Goal: Information Seeking & Learning: Learn about a topic

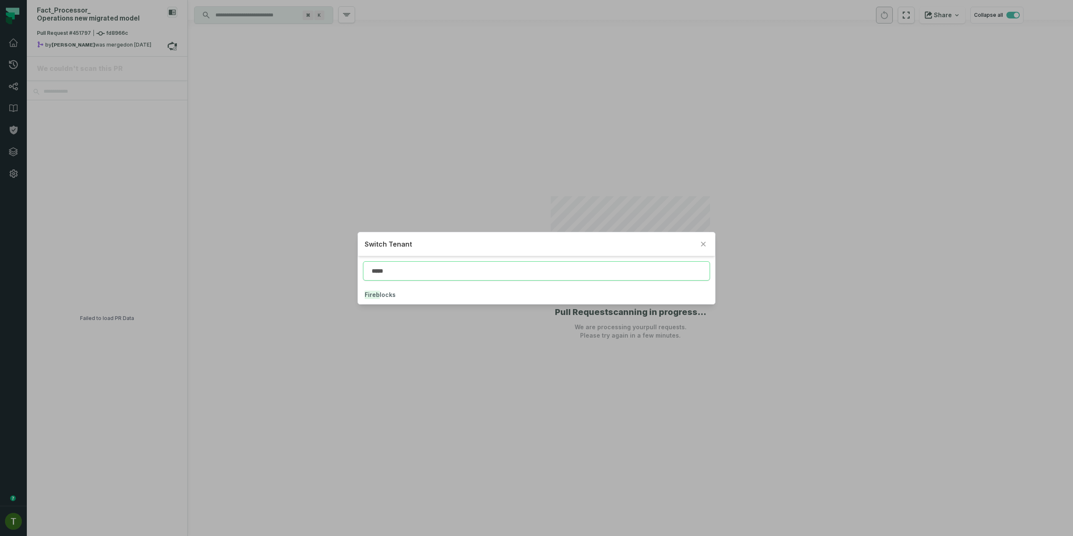
type input "*****"
click button "Fireb locks" at bounding box center [536, 295] width 357 height 18
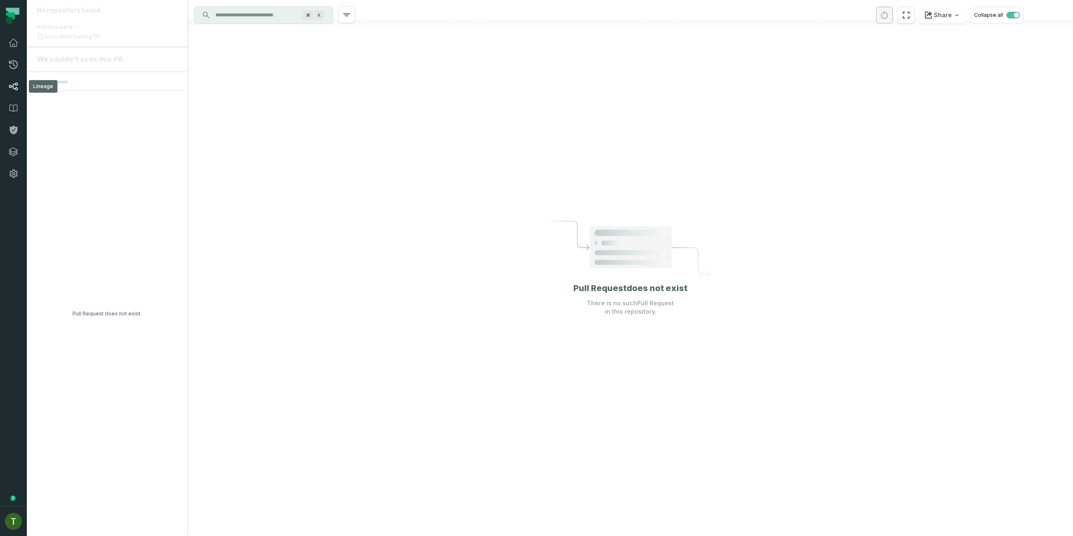
click at [17, 83] on icon at bounding box center [13, 87] width 9 height 8
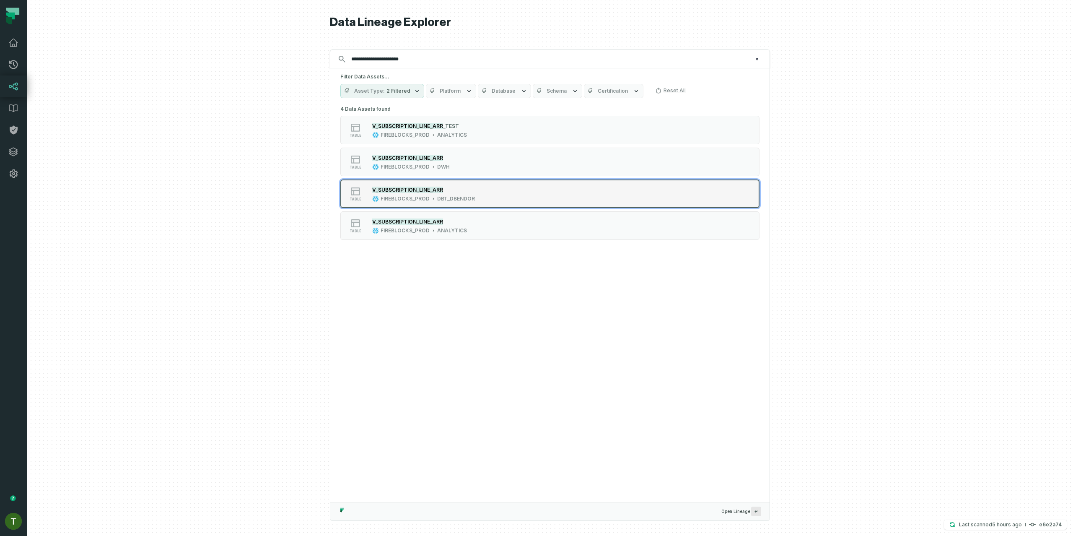
type input "**********"
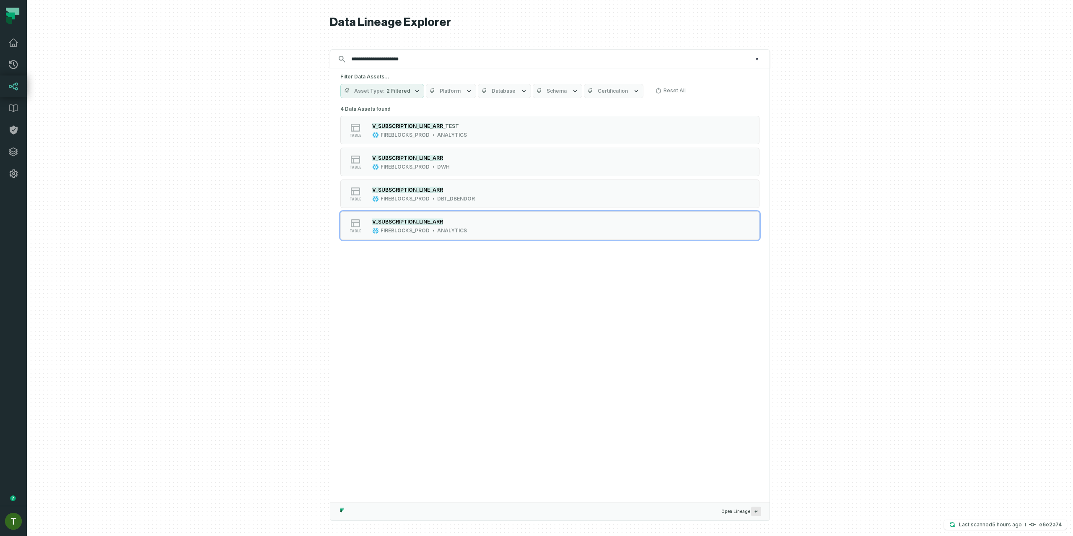
click at [493, 214] on button "table V_SUBSCRIPTION_LINE_ARR FIREBLOCKS_PROD ANALYTICS" at bounding box center [549, 225] width 419 height 29
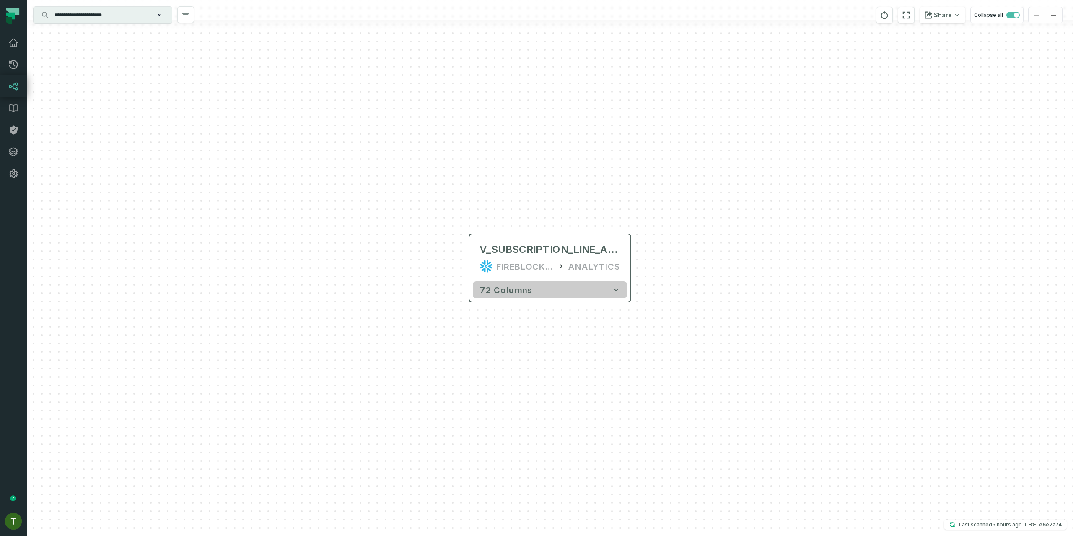
click at [605, 281] on button "72 columns" at bounding box center [550, 289] width 154 height 17
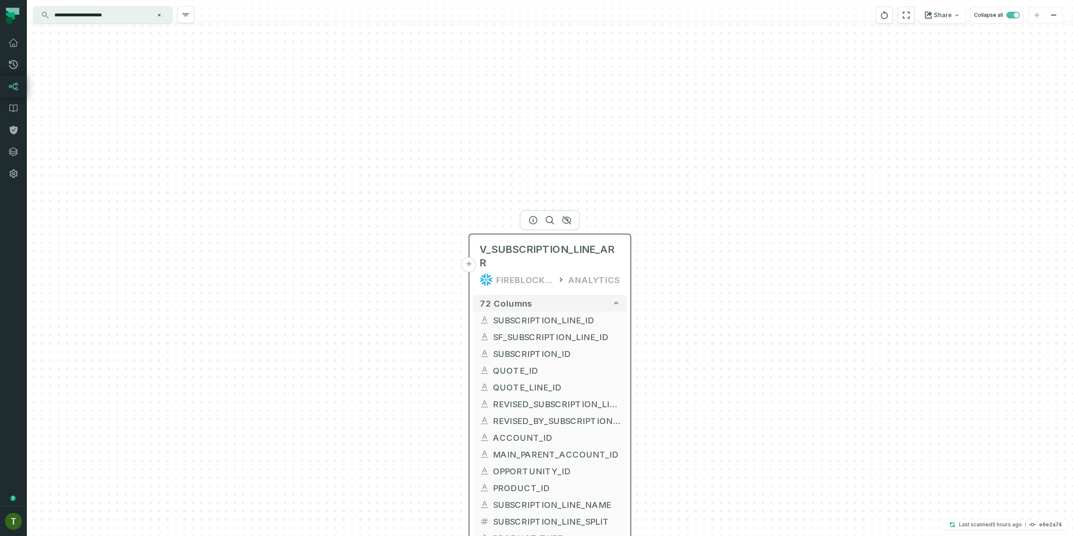
click at [574, 273] on div "ANALYTICS" at bounding box center [595, 279] width 52 height 13
click at [533, 226] on div at bounding box center [550, 220] width 60 height 20
click at [529, 221] on icon "button" at bounding box center [533, 220] width 10 height 10
click at [131, 3] on div at bounding box center [550, 10] width 1047 height 20
click at [134, 6] on div "**********" at bounding box center [550, 268] width 1047 height 536
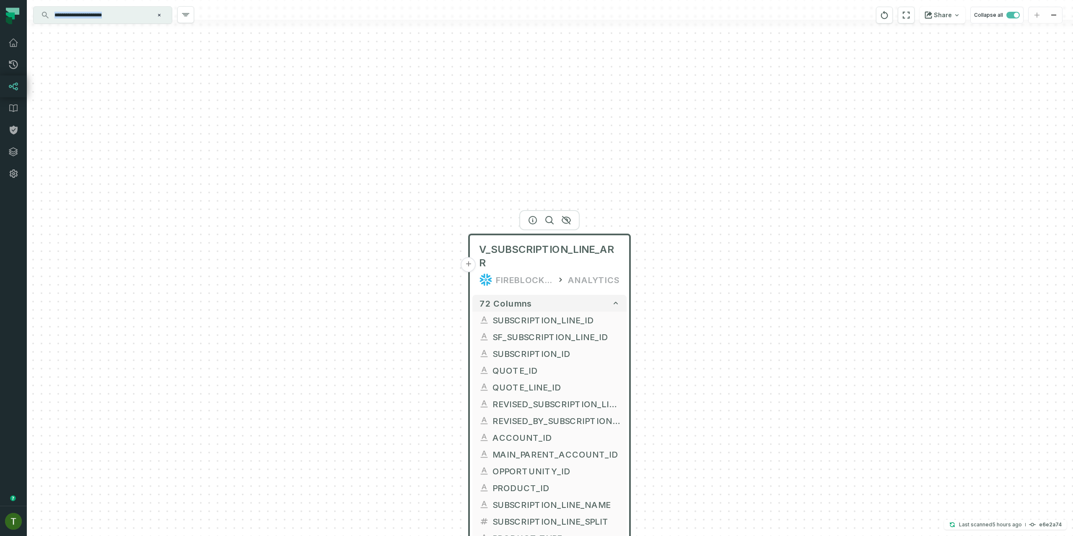
click at [137, 20] on input "**********" at bounding box center [101, 14] width 105 height 13
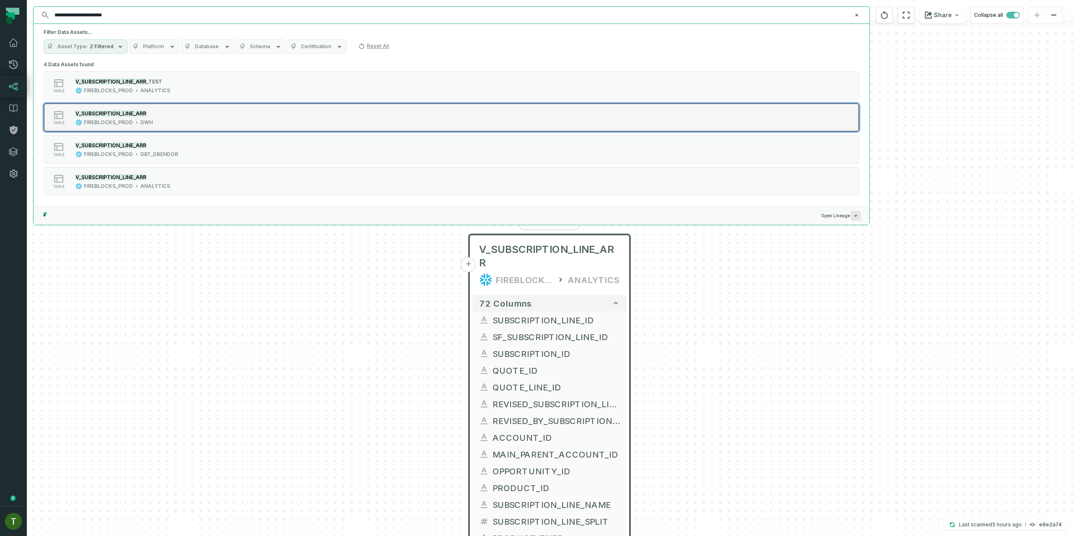
click at [191, 129] on button "table V_SUBSCRIPTION_LINE_ARR FIREBLOCKS_PROD DWH" at bounding box center [452, 117] width 816 height 29
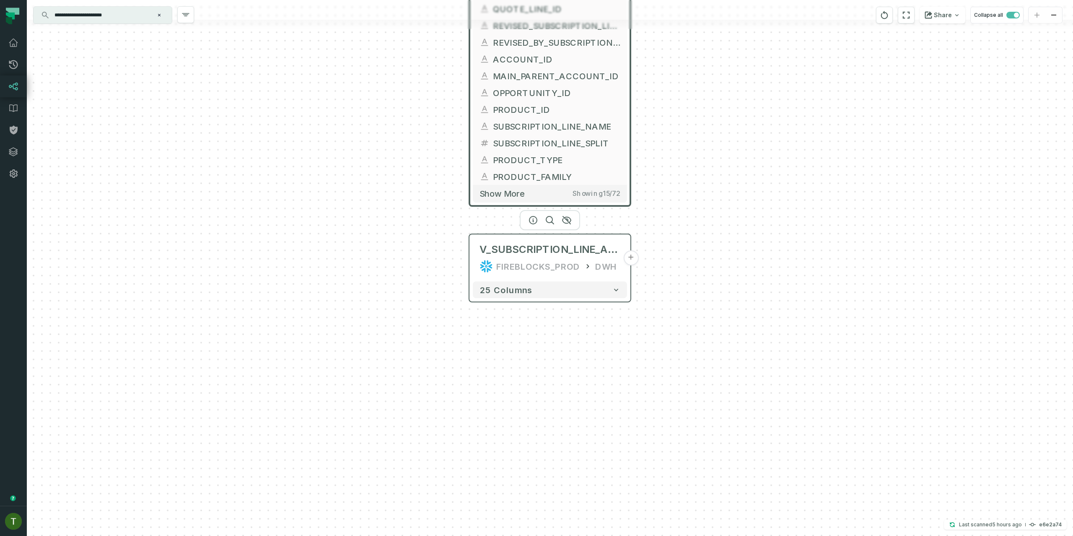
click at [625, 263] on div "V_SUBSCRIPTION_LINE_ARR FIREBLOCKS_PROD DWH" at bounding box center [550, 258] width 154 height 40
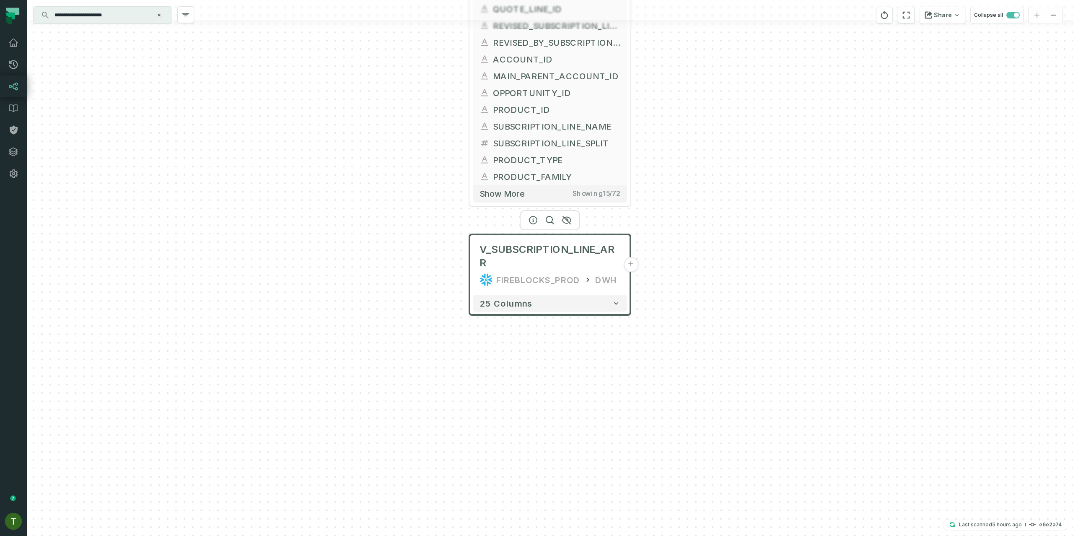
click at [629, 261] on button "+" at bounding box center [631, 264] width 15 height 15
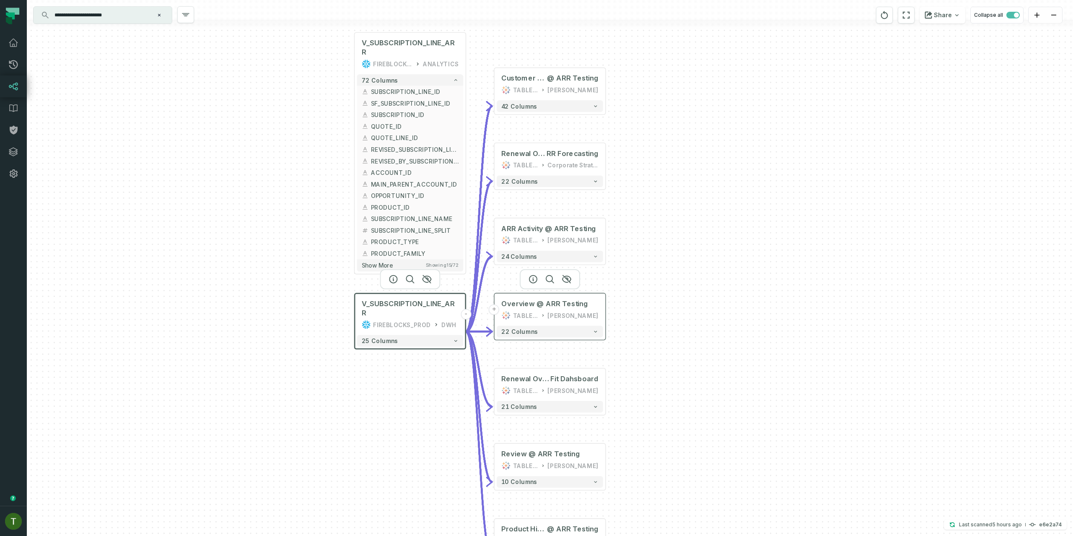
click at [497, 309] on button "+" at bounding box center [494, 309] width 10 height 10
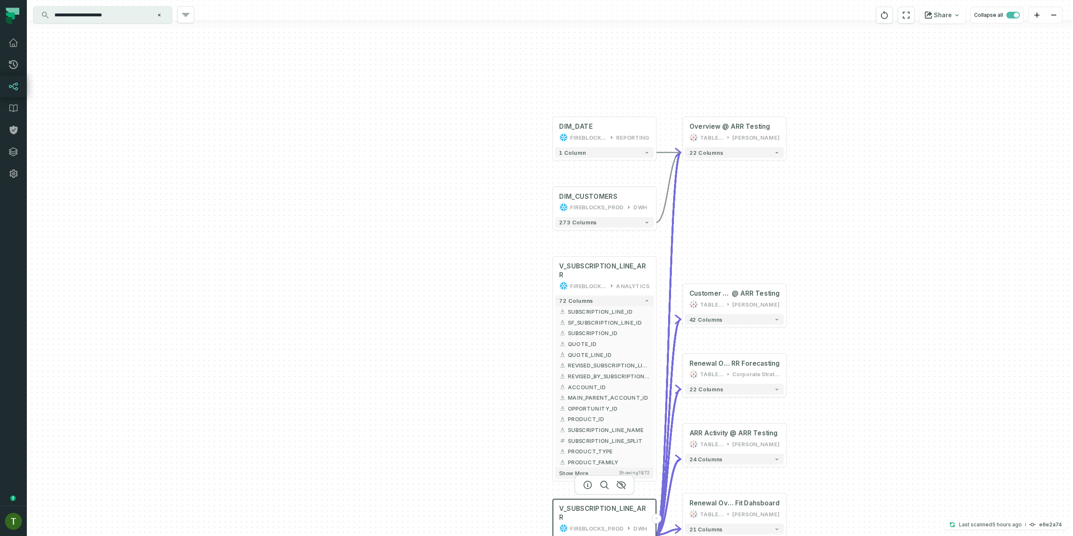
drag, startPoint x: 691, startPoint y: 329, endPoint x: 694, endPoint y: 201, distance: 127.9
click at [694, 201] on div "DIM_DATE FIREBLOCKS_PROD REPORTING + 1 column + DIM_CUSTOMERS FIREBLOCKS_PROD D…" at bounding box center [550, 268] width 1047 height 536
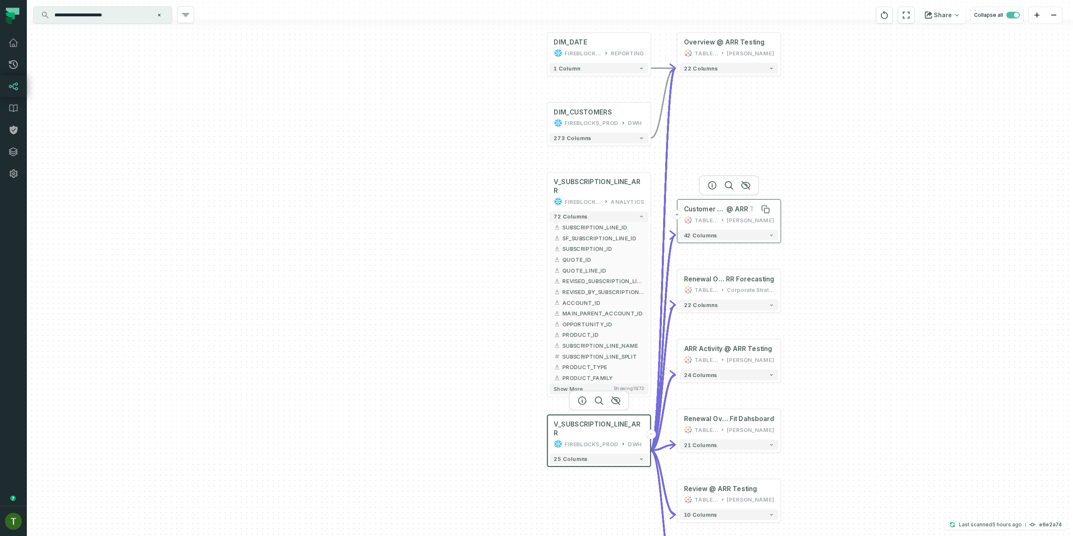
drag, startPoint x: 738, startPoint y: 231, endPoint x: 743, endPoint y: 207, distance: 24.9
click at [743, 207] on span "@ ARR Testing" at bounding box center [751, 209] width 48 height 9
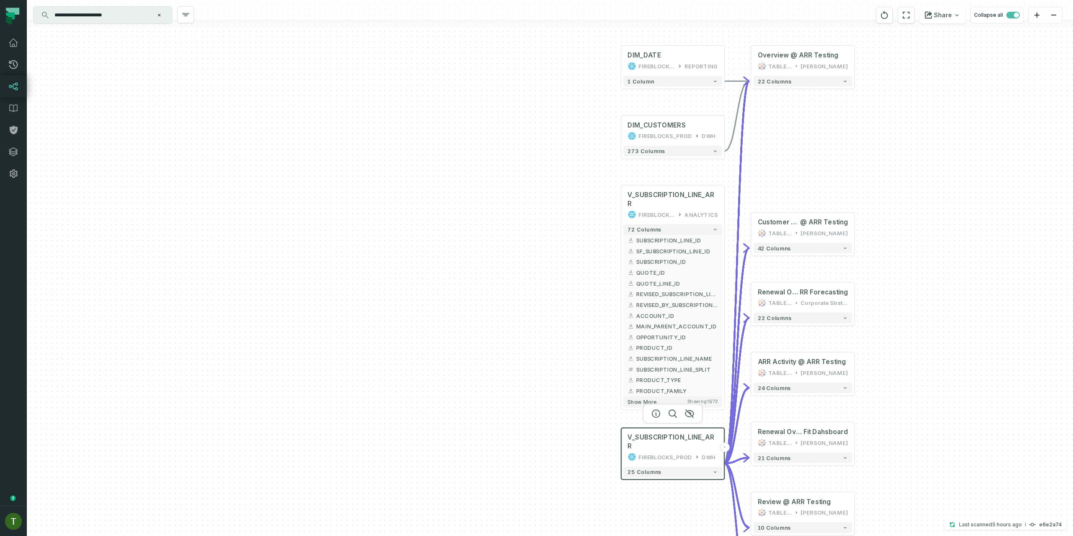
drag, startPoint x: 753, startPoint y: 164, endPoint x: 827, endPoint y: 178, distance: 74.7
click at [827, 178] on div "DIM_DATE FIREBLOCKS_PROD REPORTING + 1 column + DIM_CUSTOMERS FIREBLOCKS_PROD D…" at bounding box center [550, 268] width 1047 height 536
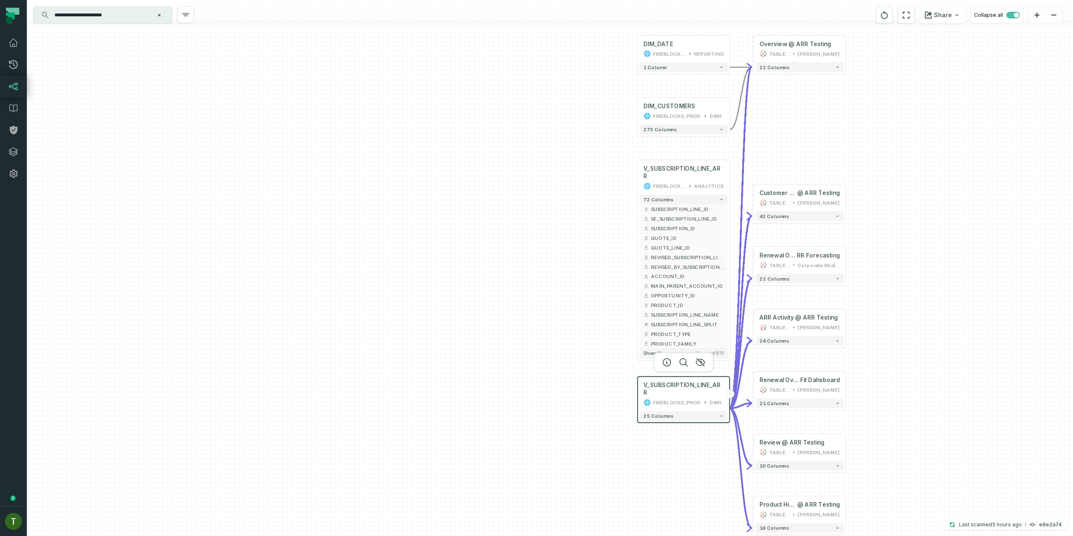
click at [666, 366] on div at bounding box center [684, 362] width 60 height 20
click at [666, 364] on icon "button" at bounding box center [667, 362] width 10 height 10
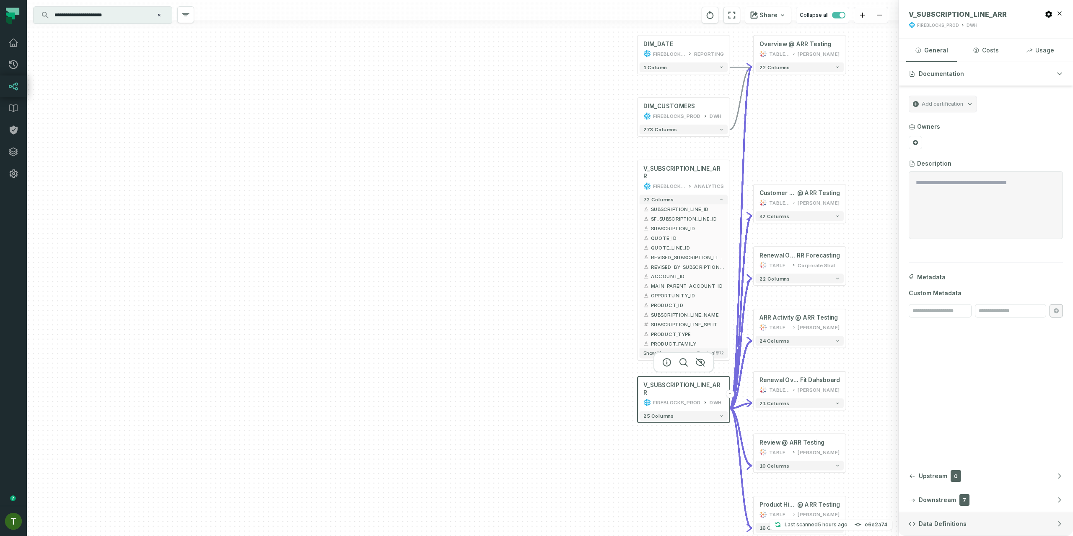
click at [929, 515] on button "Data Definitions" at bounding box center [986, 523] width 174 height 23
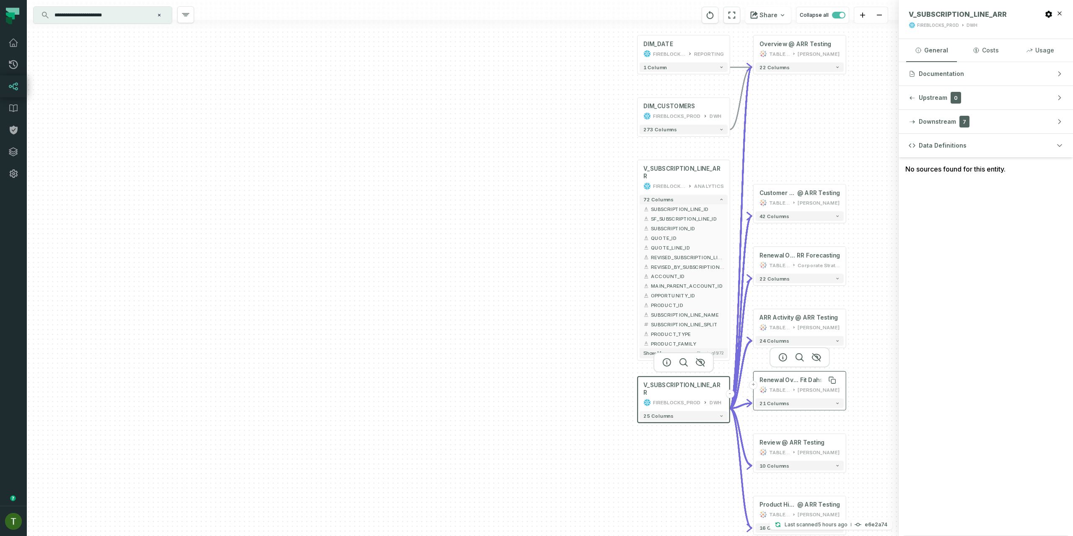
click at [775, 377] on span "Renewal Overview @ Partner Product Market" at bounding box center [780, 380] width 41 height 8
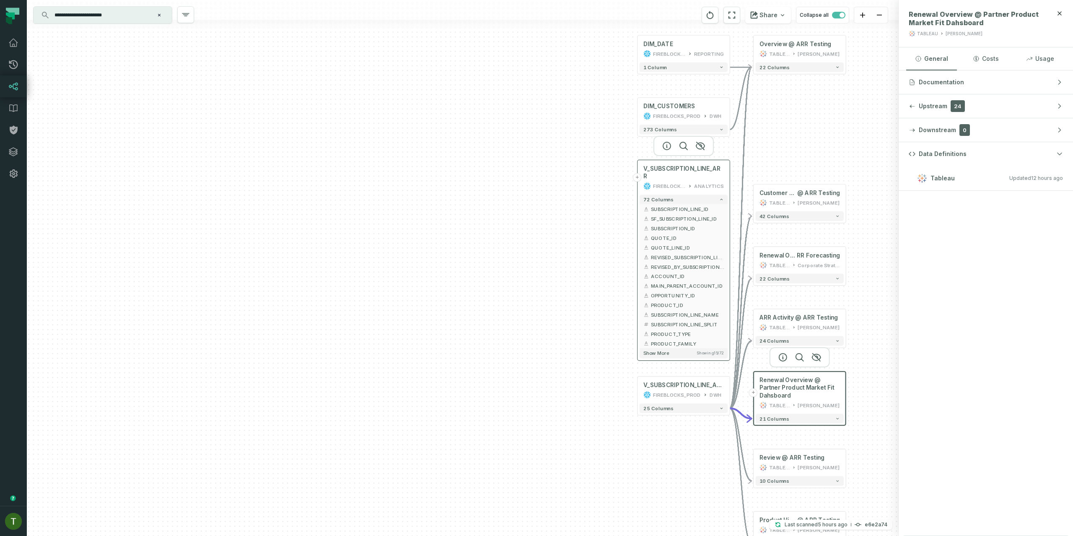
click at [641, 174] on button "+" at bounding box center [637, 177] width 9 height 9
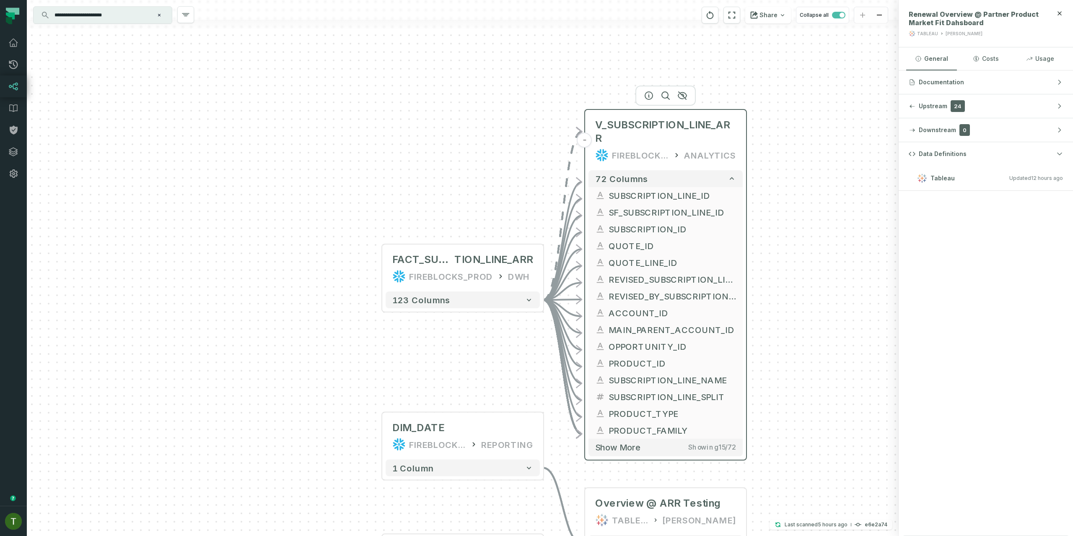
click at [645, 148] on div "FIREBLOCKS_PROD" at bounding box center [640, 154] width 57 height 13
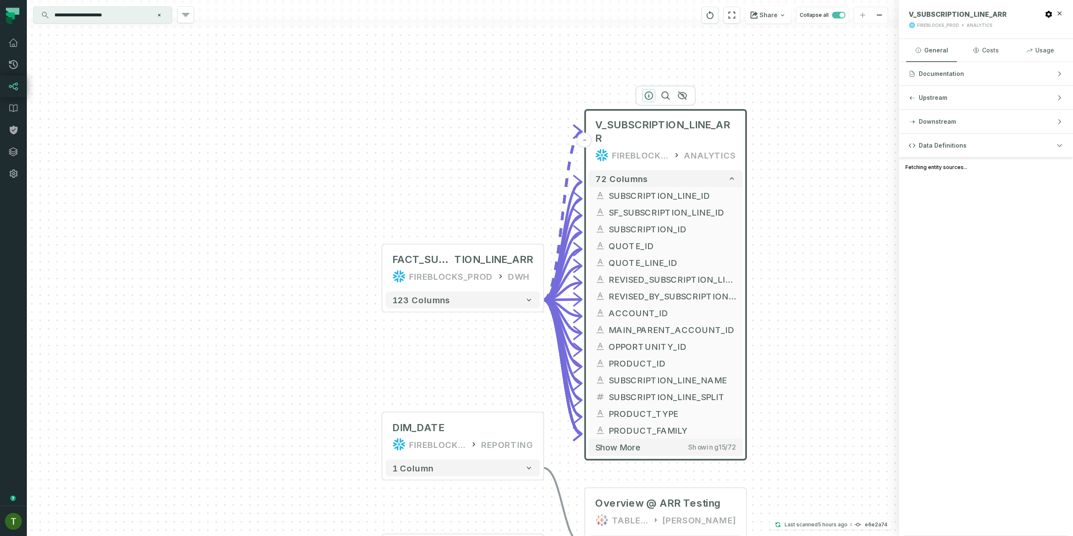
click at [650, 92] on icon "button" at bounding box center [649, 96] width 8 height 8
click at [650, 94] on icon "button" at bounding box center [649, 96] width 10 height 10
click at [649, 96] on icon "button" at bounding box center [649, 96] width 8 height 8
click at [649, 98] on icon "button" at bounding box center [649, 96] width 10 height 10
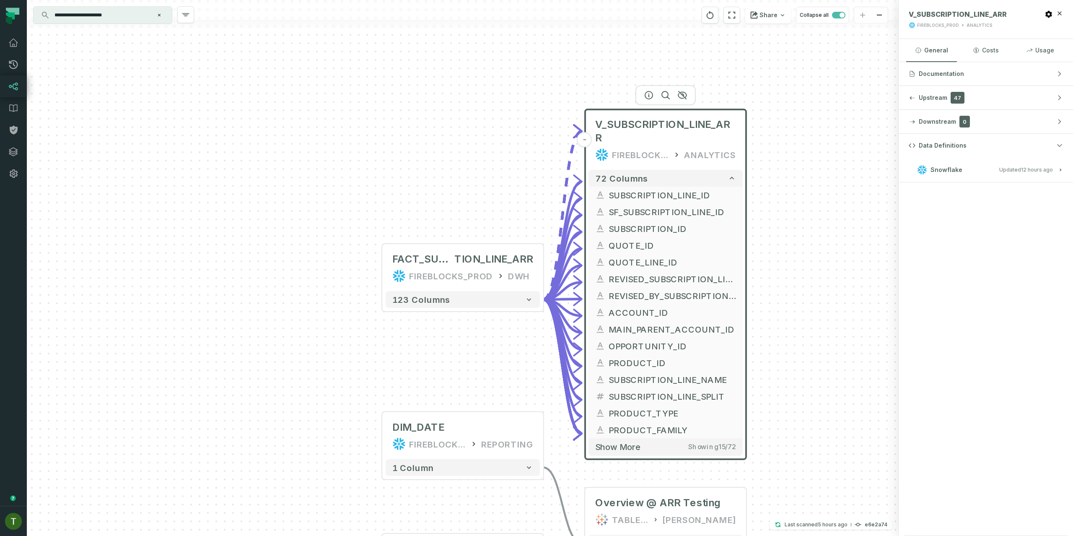
click at [650, 98] on div at bounding box center [666, 95] width 60 height 20
click at [950, 177] on h3 "Snowflake Updated [DATE] 1:01:27 AM" at bounding box center [986, 169] width 174 height 25
click at [951, 174] on div "Snowflake" at bounding box center [940, 170] width 45 height 10
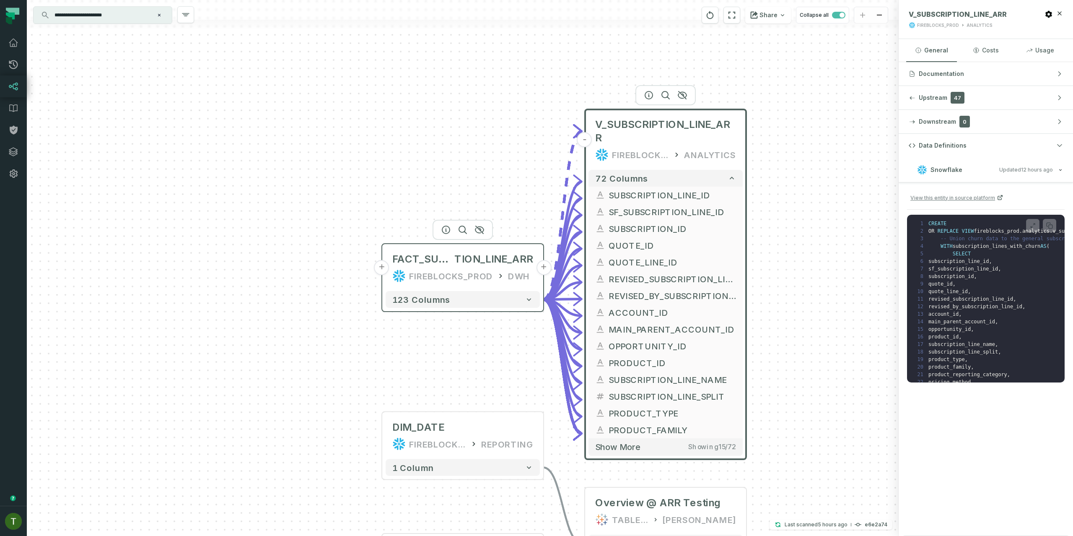
click at [447, 278] on div "FIREBLOCKS_PROD" at bounding box center [451, 275] width 84 height 13
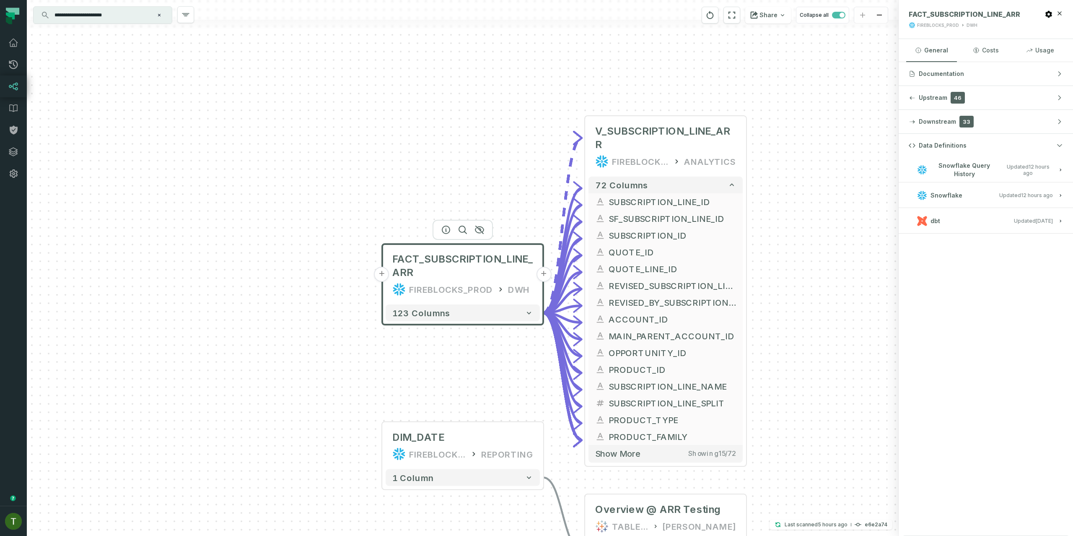
drag, startPoint x: 997, startPoint y: 229, endPoint x: 997, endPoint y: 222, distance: 7.1
click at [997, 229] on h3 "dbt Updated [DATE] 7:02:12 AM" at bounding box center [986, 220] width 174 height 25
click at [997, 222] on button "dbt Updated [DATE] 7:02:12 AM" at bounding box center [986, 220] width 154 height 11
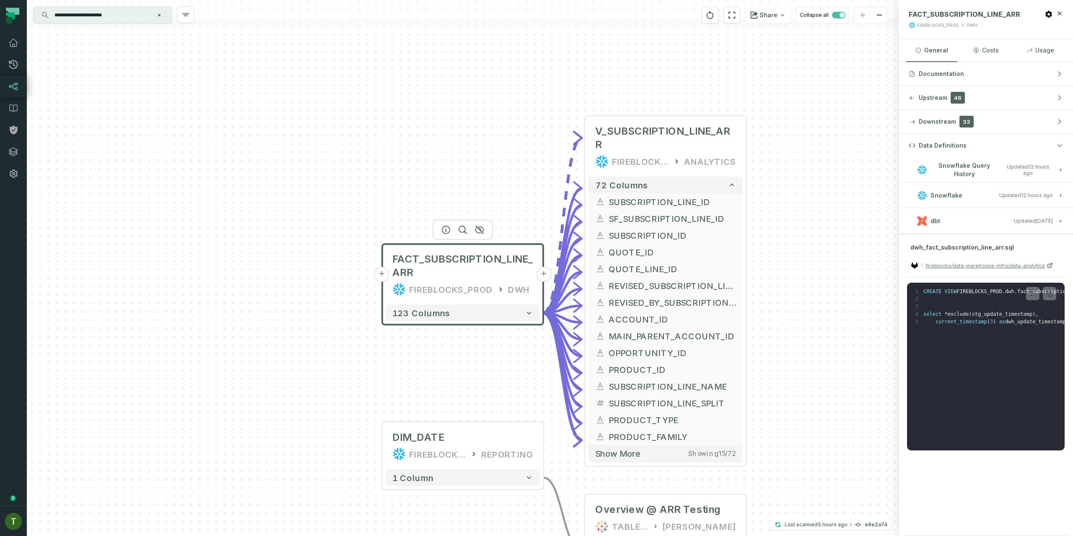
click at [382, 276] on button "+" at bounding box center [381, 274] width 15 height 15
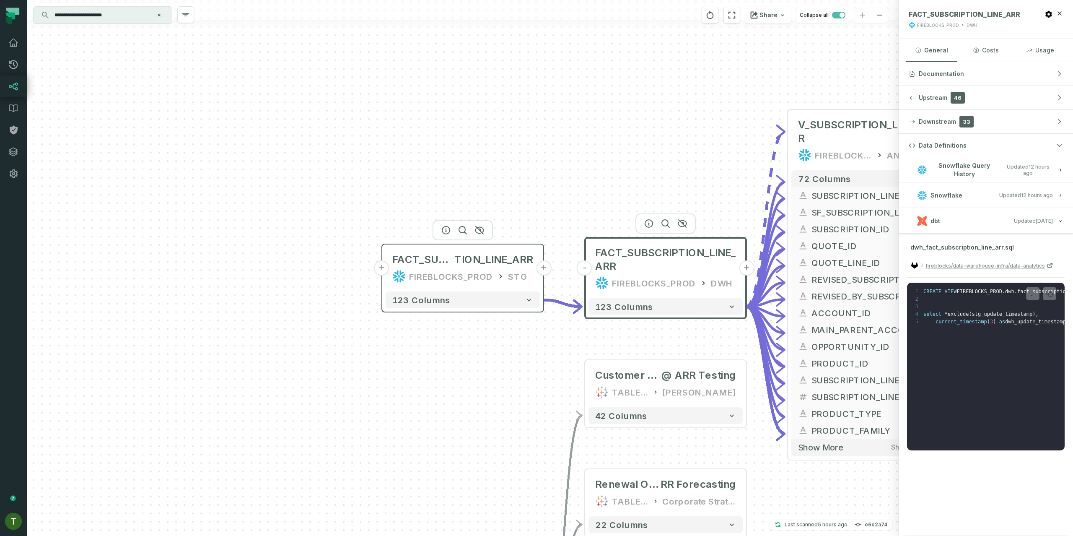
click at [434, 276] on div "FIREBLOCKS_PROD" at bounding box center [451, 276] width 84 height 13
click at [437, 274] on div "FIREBLOCKS_PROD" at bounding box center [451, 275] width 84 height 13
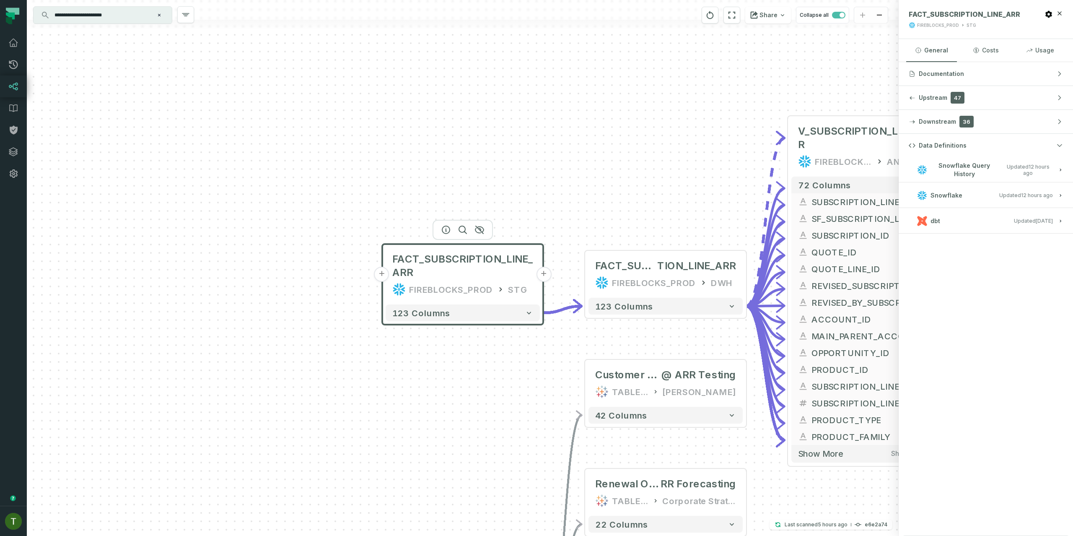
click at [386, 281] on div "FACT_SUBSCRIPTION_LINE_ARR FIREBLOCKS_PROD STG" at bounding box center [463, 274] width 154 height 54
click at [383, 276] on button "+" at bounding box center [381, 274] width 15 height 15
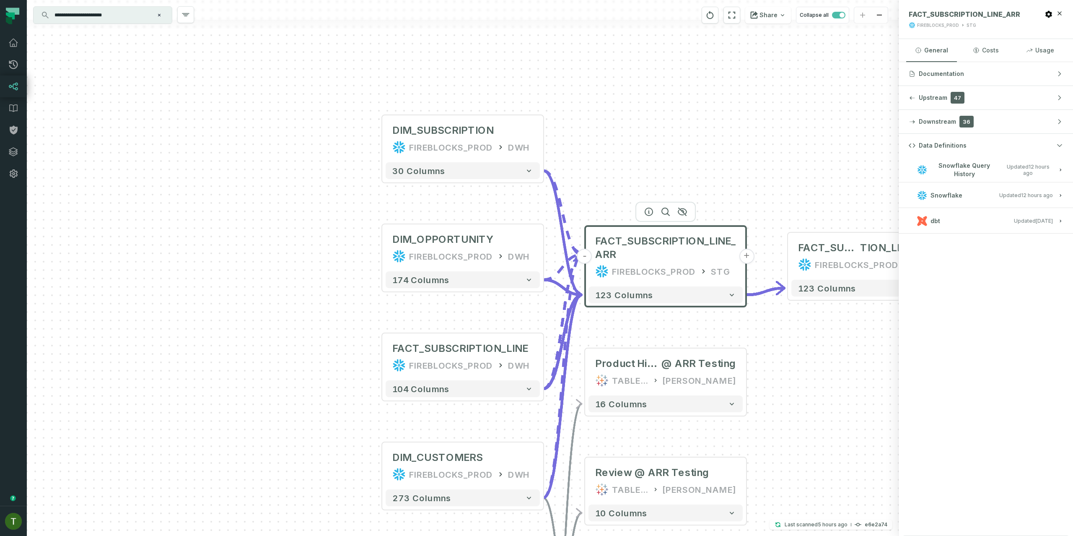
click at [988, 220] on button "dbt Updated [DATE] 7:02:12 AM" at bounding box center [986, 220] width 154 height 11
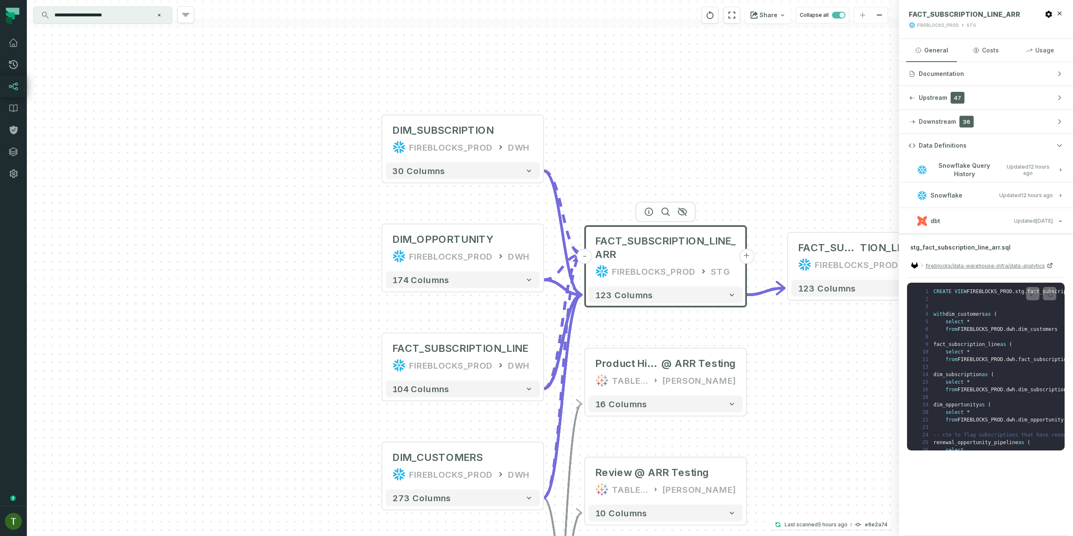
click at [988, 220] on button "dbt Updated [DATE] 7:02:12 AM" at bounding box center [986, 220] width 154 height 11
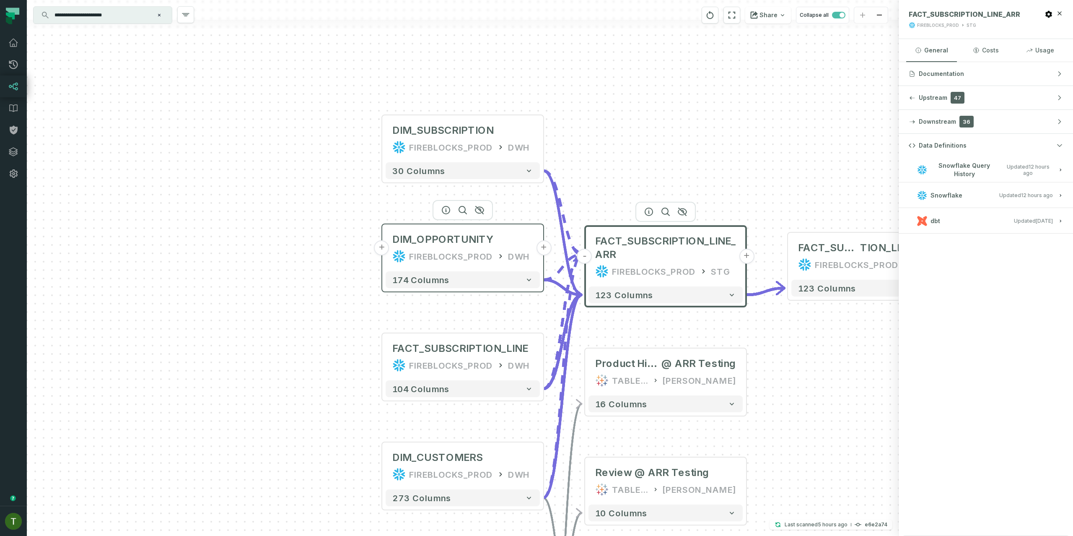
click at [496, 254] on icon at bounding box center [500, 256] width 8 height 8
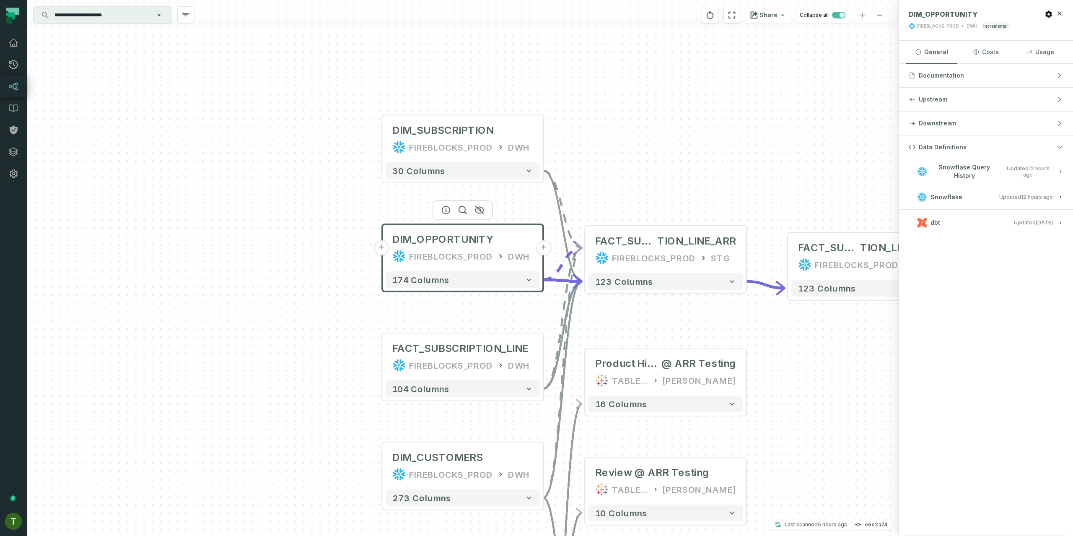
click at [382, 252] on button "+" at bounding box center [381, 247] width 15 height 15
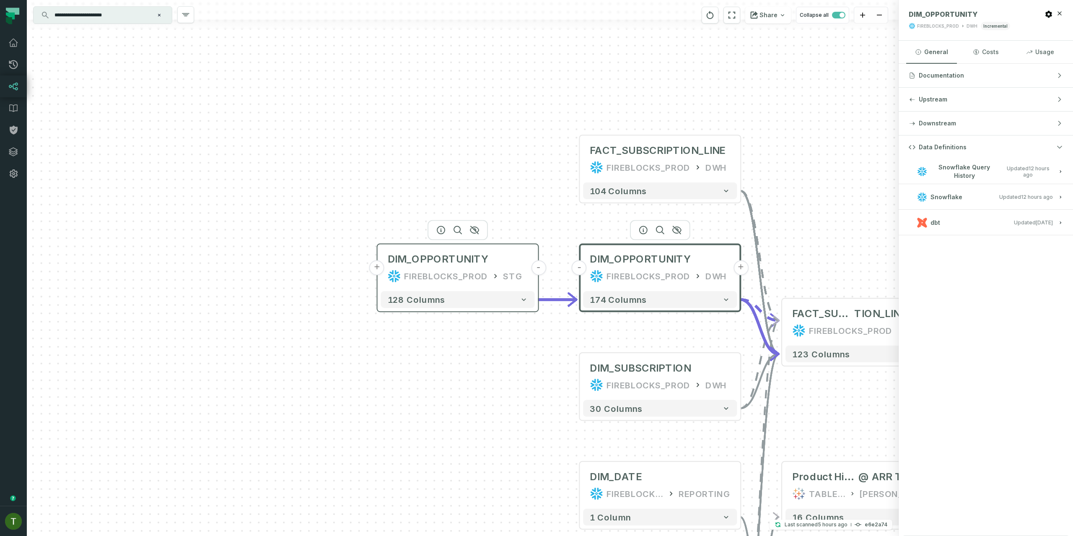
click at [456, 275] on div "FIREBLOCKS_PROD" at bounding box center [445, 275] width 83 height 13
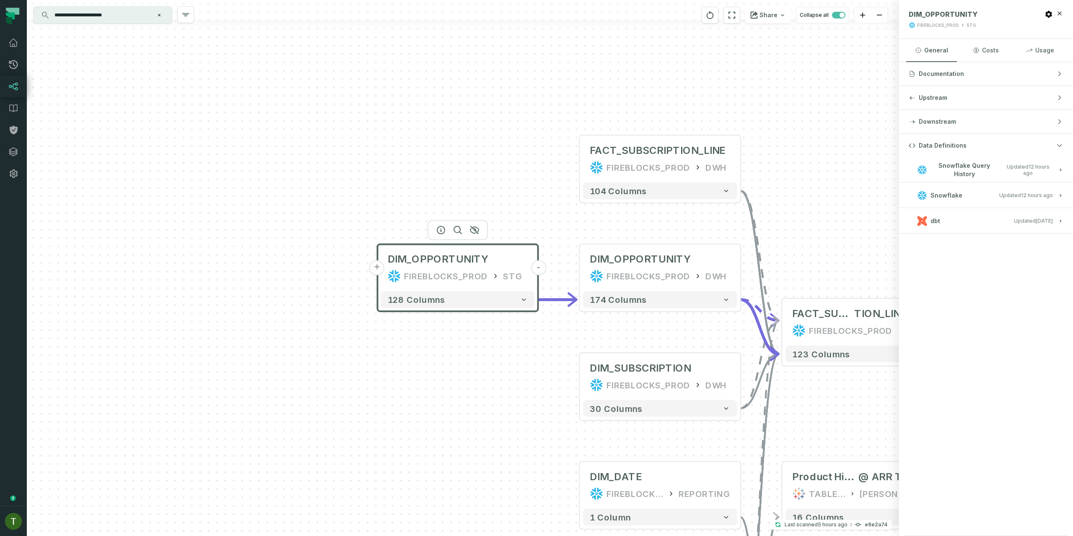
click at [377, 267] on button "+" at bounding box center [376, 267] width 15 height 15
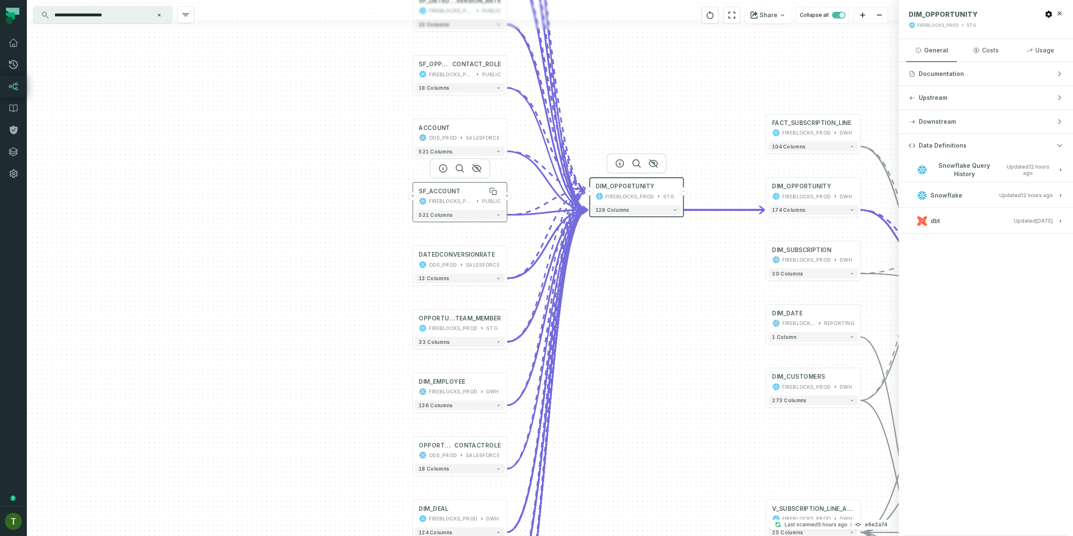
click at [422, 189] on div "SF_ACCOUNT" at bounding box center [440, 191] width 42 height 8
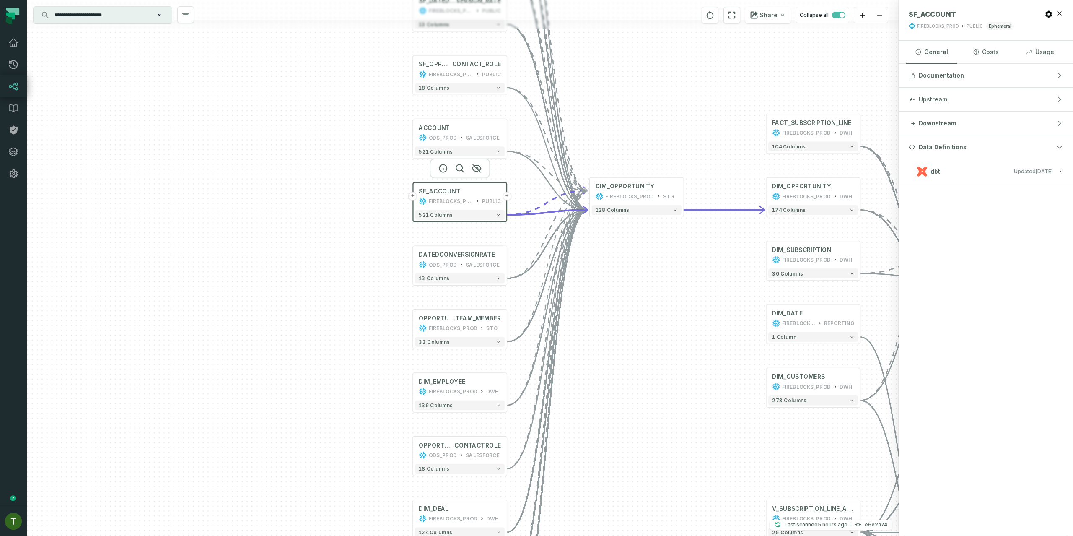
click at [413, 195] on button "+" at bounding box center [412, 196] width 9 height 9
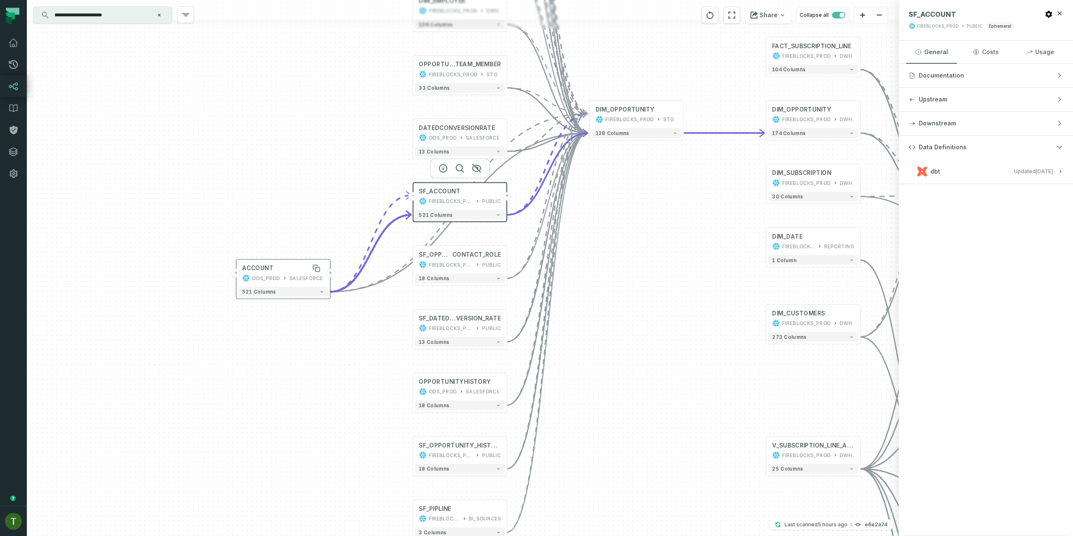
click at [300, 265] on div "ACCOUNT" at bounding box center [283, 268] width 82 height 8
click at [455, 197] on div "FIREBLOCKS_PROD" at bounding box center [451, 201] width 44 height 8
click at [457, 194] on div "SF_ACCOUNT FIREBLOCKS_PROD PUBLIC" at bounding box center [460, 195] width 90 height 23
click at [1015, 166] on button "dbt Updated [DATE] 7:02:12 AM" at bounding box center [986, 171] width 154 height 11
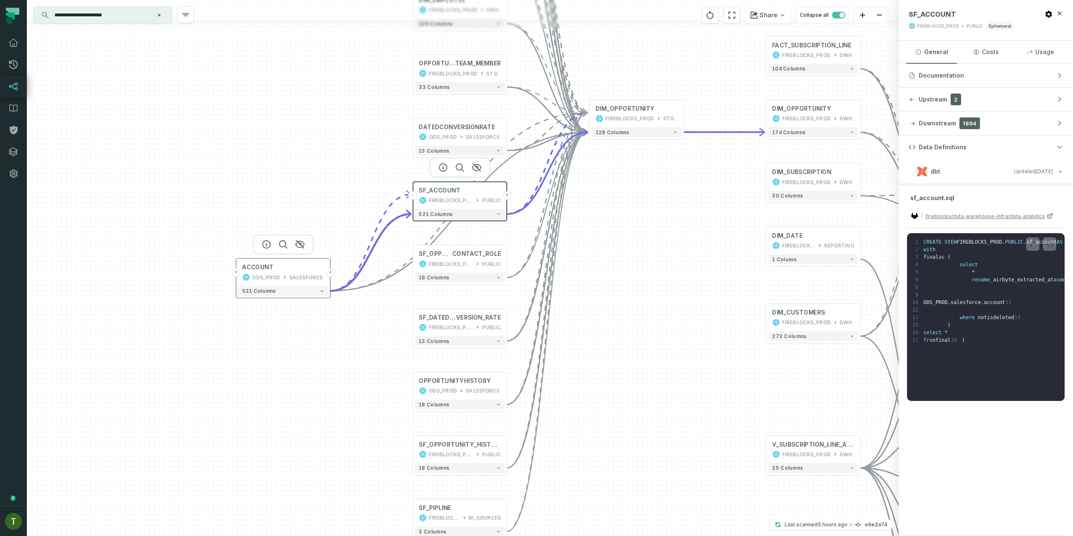
click at [307, 263] on div "ACCOUNT ODS_PROD SALESFORCE" at bounding box center [284, 271] width 90 height 23
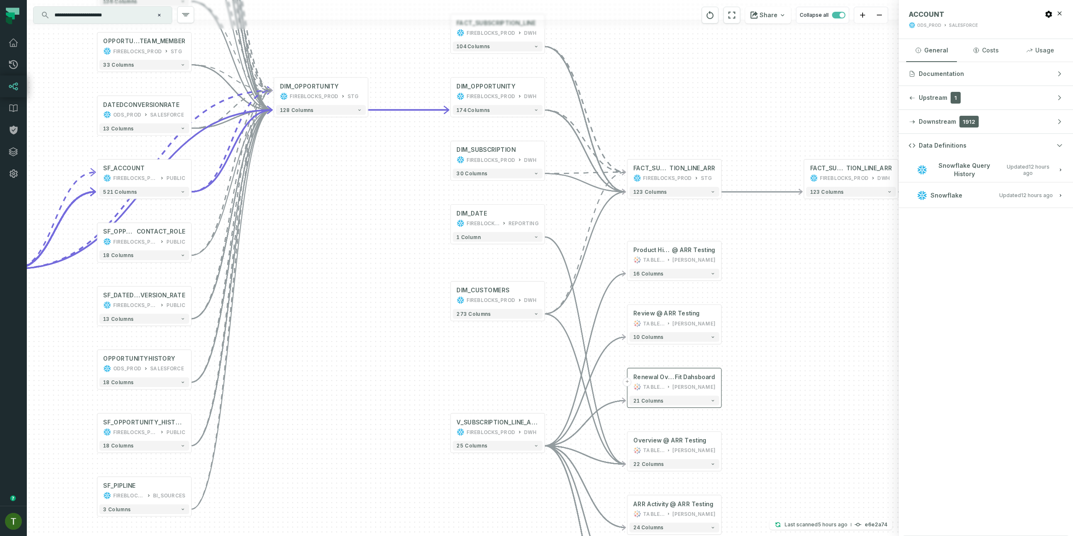
drag, startPoint x: 328, startPoint y: 190, endPoint x: 570, endPoint y: 262, distance: 253.3
click at [328, 189] on div "+ OPPORTUNITY ODS_PROD SALESFORCE + 525 columns + SF_OPPORTUNITY FIREBLOCKS_PRO…" at bounding box center [463, 268] width 872 height 536
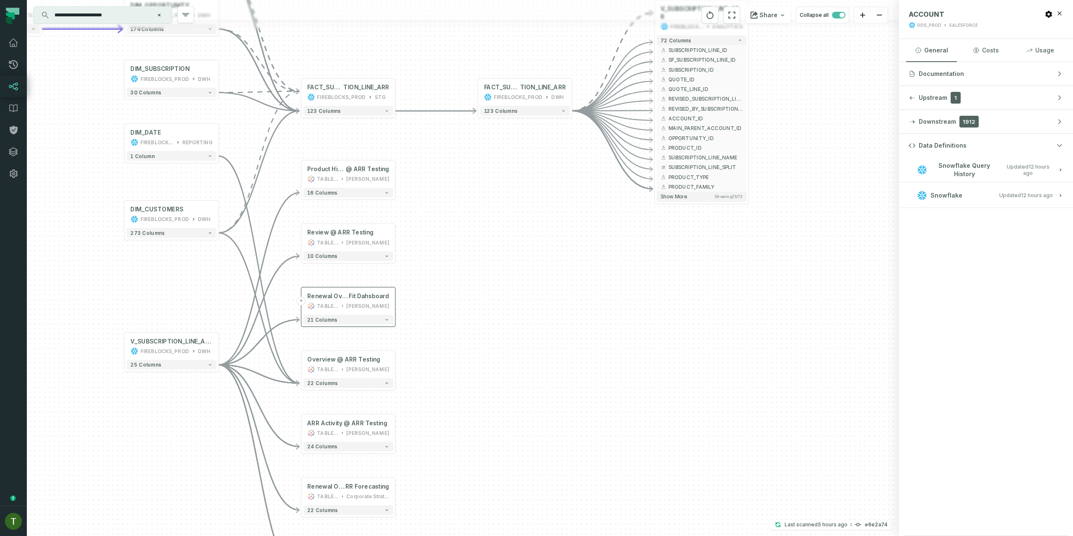
drag, startPoint x: 716, startPoint y: 315, endPoint x: 426, endPoint y: 260, distance: 294.5
click at [424, 234] on div "+ OPPORTUNITY ODS_PROD SALESFORCE + 525 columns + SF_OPPORTUNITY FIREBLOCKS_PRO…" at bounding box center [463, 268] width 872 height 536
drag, startPoint x: 434, startPoint y: 311, endPoint x: 485, endPoint y: 268, distance: 66.9
click at [509, 264] on div "+ OPPORTUNITY ODS_PROD SALESFORCE + 525 columns + SF_OPPORTUNITY FIREBLOCKS_PRO…" at bounding box center [463, 268] width 872 height 536
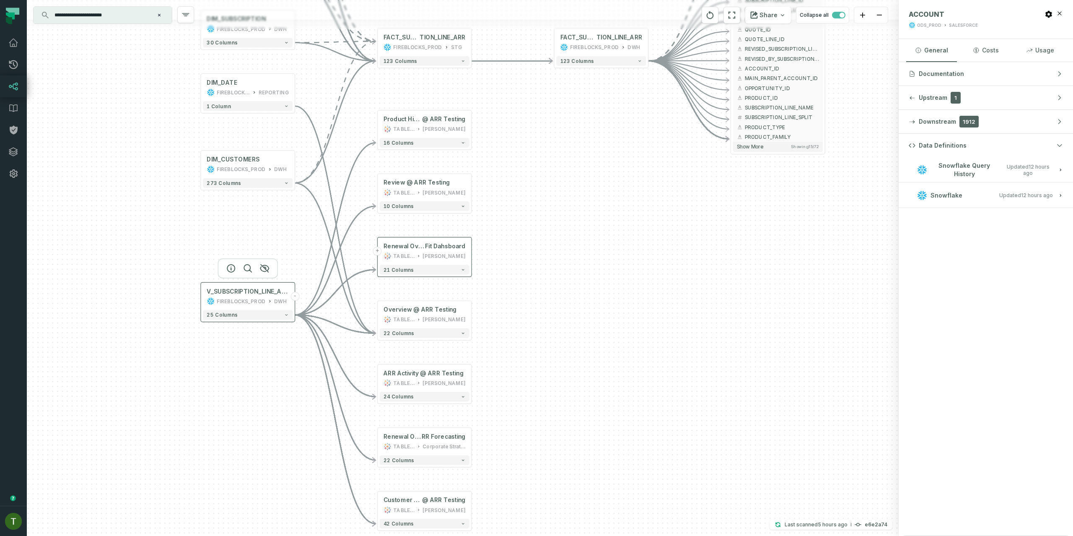
click at [288, 305] on div "V_SUBSCRIPTION_LINE_ARR FIREBLOCKS_PROD DWH" at bounding box center [248, 296] width 90 height 23
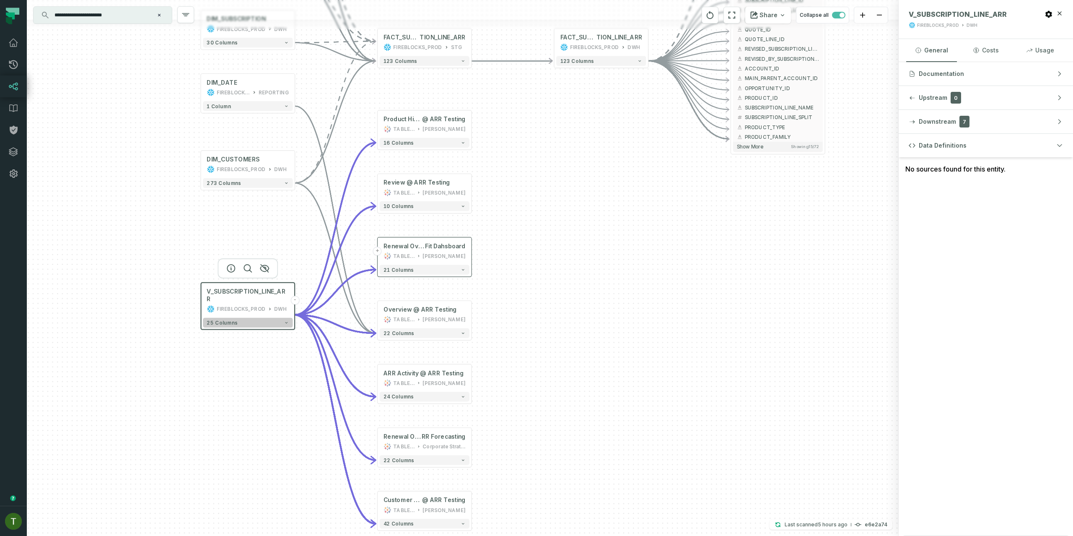
click at [233, 319] on button "25 columns" at bounding box center [248, 323] width 90 height 10
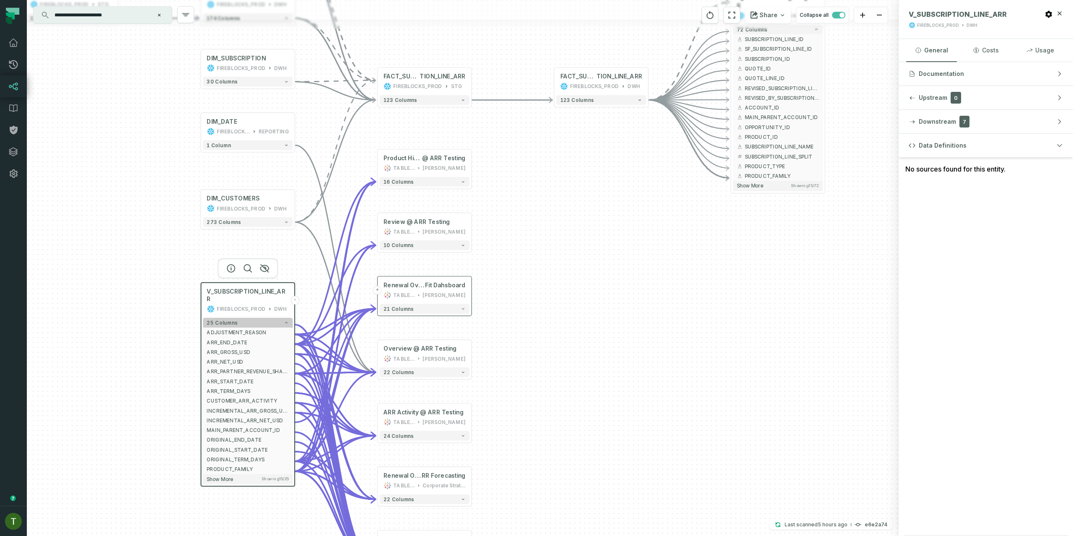
click at [233, 318] on button "25 columns" at bounding box center [248, 323] width 90 height 10
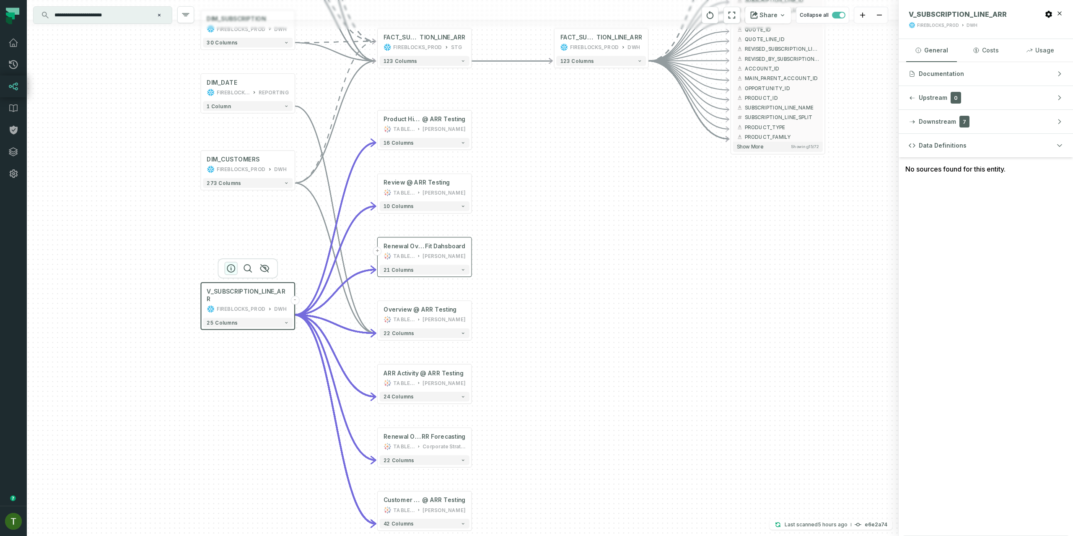
click at [227, 268] on icon "button" at bounding box center [231, 269] width 8 height 8
click at [1011, 11] on icon at bounding box center [1013, 13] width 4 height 4
click at [27, 44] on div "+ OPPORTUNITY ODS_PROD SALESFORCE + 525 columns + SF_OPPORTUNITY FIREBLOCKS_PRO…" at bounding box center [463, 268] width 872 height 536
click at [18, 47] on link "Dashboard" at bounding box center [13, 43] width 27 height 22
click at [16, 44] on icon at bounding box center [13, 43] width 10 height 10
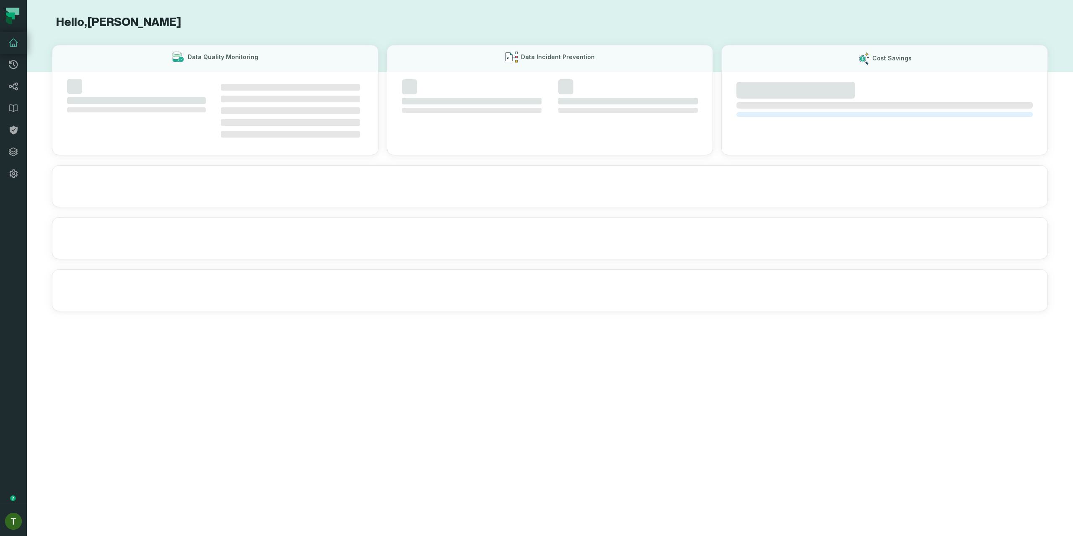
click at [12, 42] on icon at bounding box center [13, 43] width 10 height 10
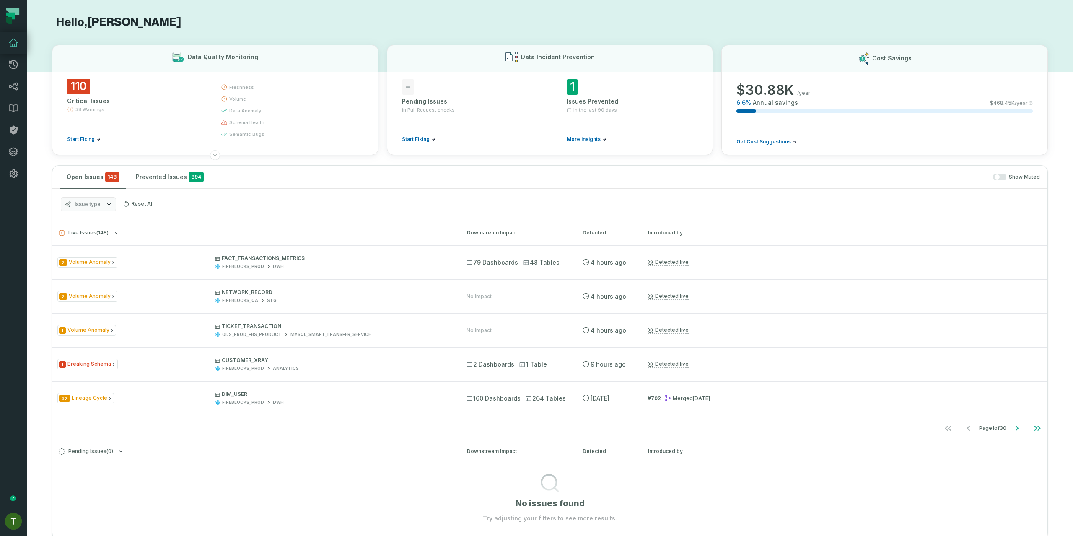
click at [83, 190] on div "Issue type Reset All" at bounding box center [550, 204] width 996 height 31
click at [96, 208] on button "Issue type" at bounding box center [88, 204] width 55 height 14
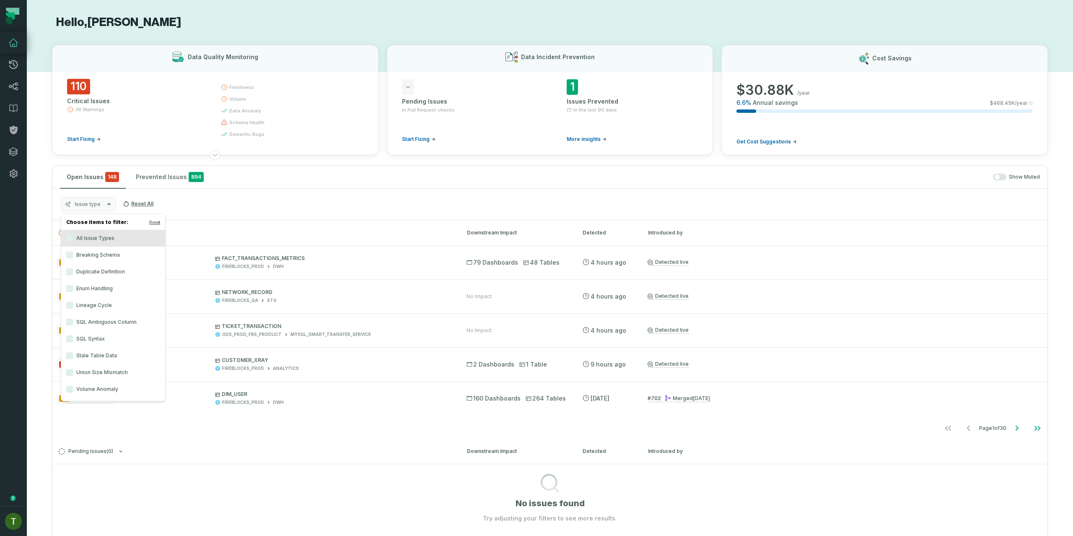
click at [119, 257] on label "Breaking Schema" at bounding box center [113, 255] width 104 height 17
click at [73, 257] on button "Breaking Schema" at bounding box center [69, 255] width 7 height 7
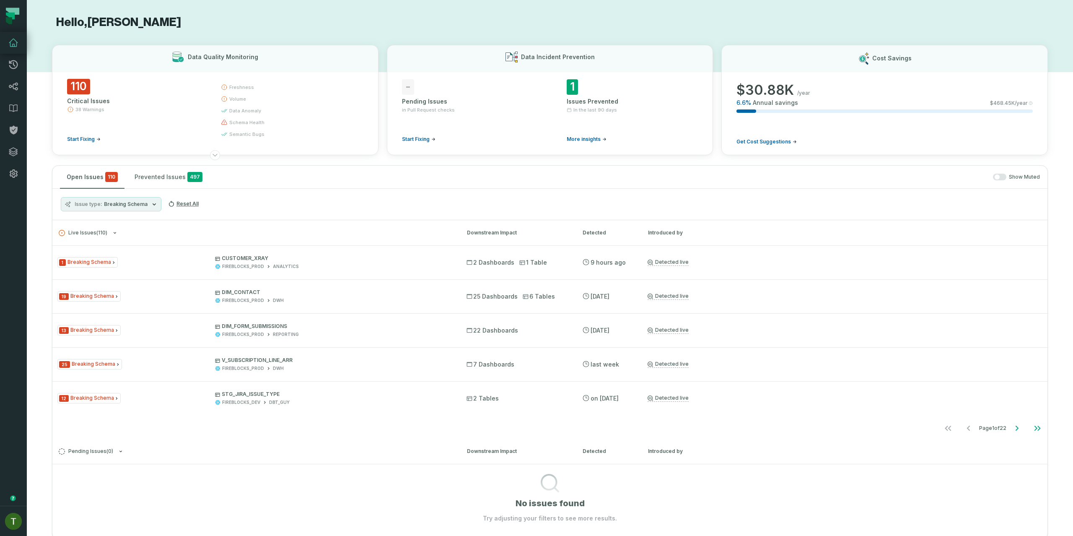
click at [312, 210] on div "Issue type Breaking Schema Reset All" at bounding box center [550, 204] width 996 height 31
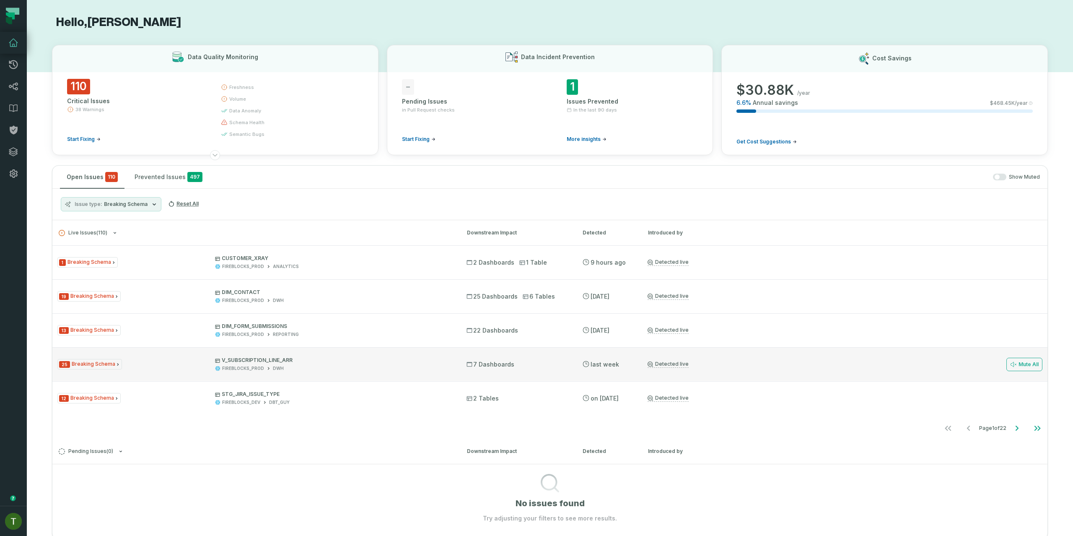
click at [428, 350] on div "25 Breaking Schema V_SUBSCRIPTION_LINE_ARR FIREBLOCKS_PROD DWH 7 Dashboards [DA…" at bounding box center [550, 364] width 996 height 34
